Goal: Information Seeking & Learning: Learn about a topic

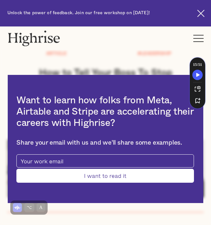
scroll to position [51, 0]
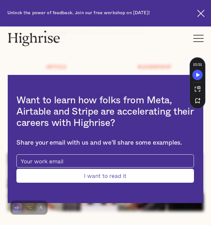
click at [146, 71] on div "Want to learn how folks from Meta, Airtable and Stripe are accelerating their c…" at bounding box center [105, 138] width 211 height 225
click at [146, 59] on div "Want to learn how folks from Meta, Airtable and Stripe are accelerating their c…" at bounding box center [105, 138] width 211 height 225
click at [200, 10] on img at bounding box center [201, 13] width 7 height 7
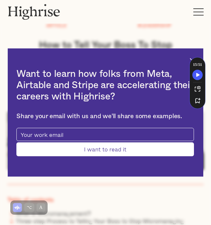
scroll to position [66, 0]
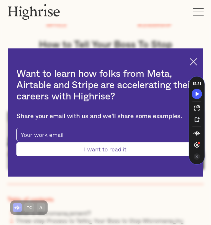
drag, startPoint x: 196, startPoint y: 58, endPoint x: 192, endPoint y: 93, distance: 35.3
click at [192, 93] on div "15 : 51 1.0 ×" at bounding box center [197, 120] width 15 height 88
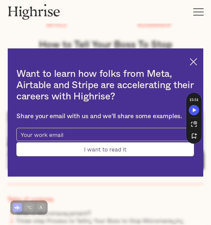
click at [196, 63] on img at bounding box center [193, 61] width 7 height 7
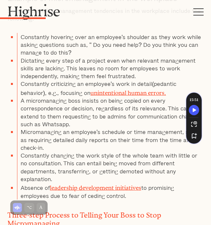
scroll to position [889, 0]
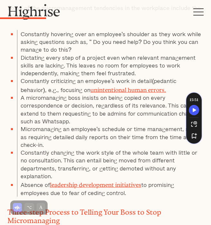
click at [143, 77] on li "Constantly criticizing an employee's work in detail(pedantic behavior), e.g., f…" at bounding box center [110, 85] width 187 height 17
click at [141, 86] on link "unintentional human errors." at bounding box center [129, 88] width 76 height 4
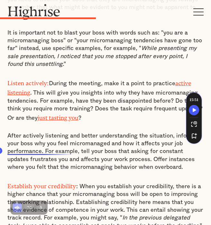
scroll to position [1644, 0]
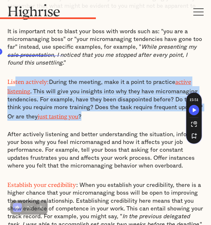
drag, startPoint x: 93, startPoint y: 85, endPoint x: 14, endPoint y: 54, distance: 84.3
click at [14, 76] on p "Listen actively: During the meeting, make it a point to practice active listeni…" at bounding box center [105, 98] width 197 height 44
